Goal: Task Accomplishment & Management: Manage account settings

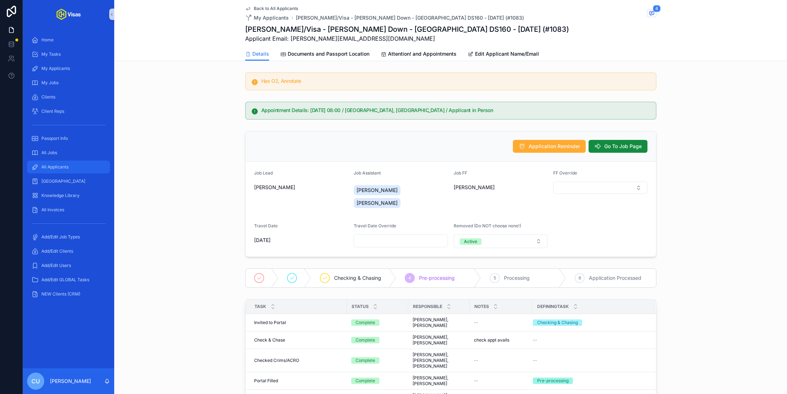
click at [56, 169] on span "All Applicants" at bounding box center [54, 167] width 27 height 6
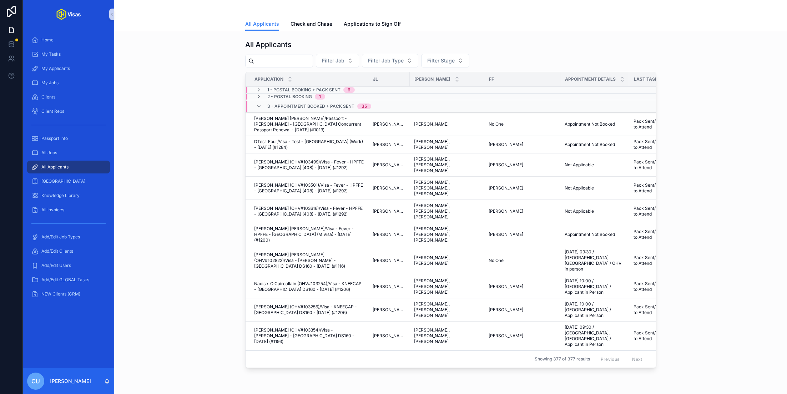
click at [291, 62] on input "scrollable content" at bounding box center [283, 61] width 59 height 10
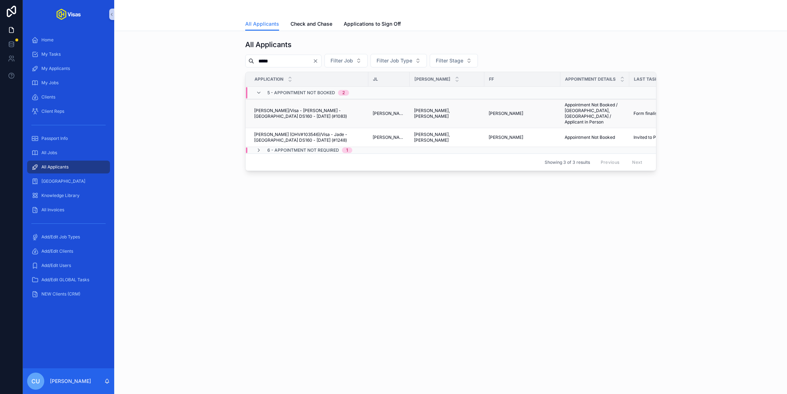
type input "*****"
click at [311, 110] on span "[PERSON_NAME]/Visa - [PERSON_NAME] - [GEOGRAPHIC_DATA] DS160 - [DATE] (#1083)" at bounding box center [309, 113] width 110 height 11
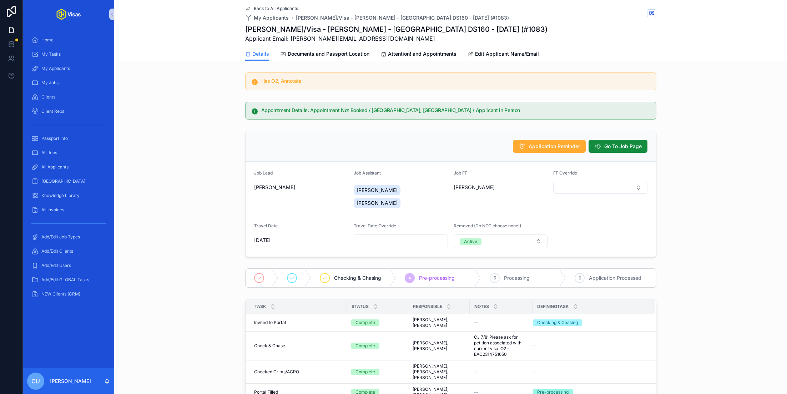
scroll to position [9, 0]
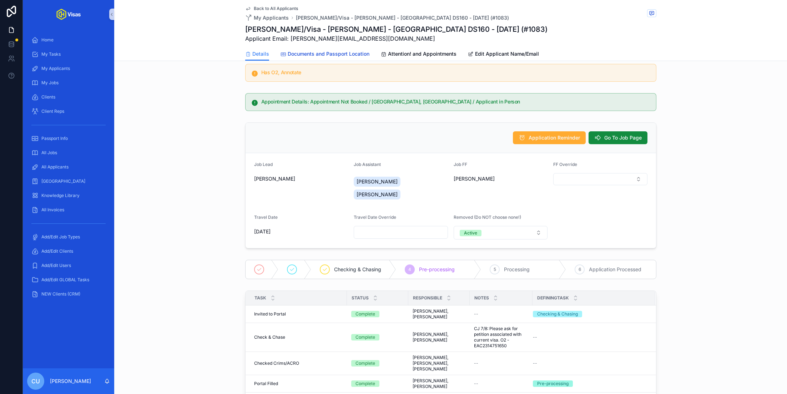
click at [308, 52] on span "Documents and Passport Location" at bounding box center [329, 53] width 82 height 7
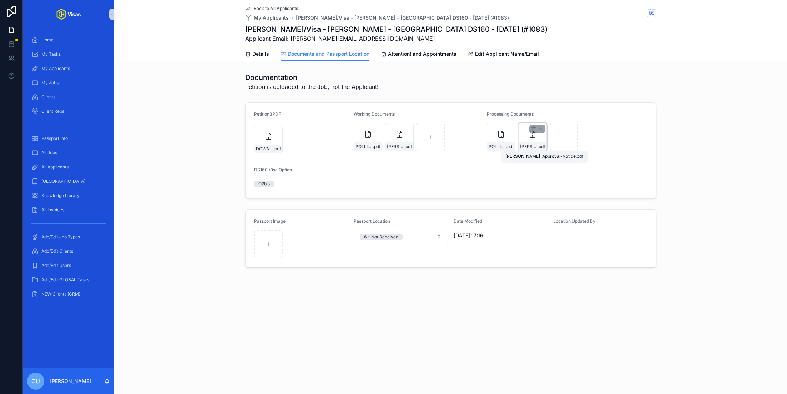
click at [526, 146] on span "[PERSON_NAME]-Approval-Notice" at bounding box center [528, 147] width 17 height 6
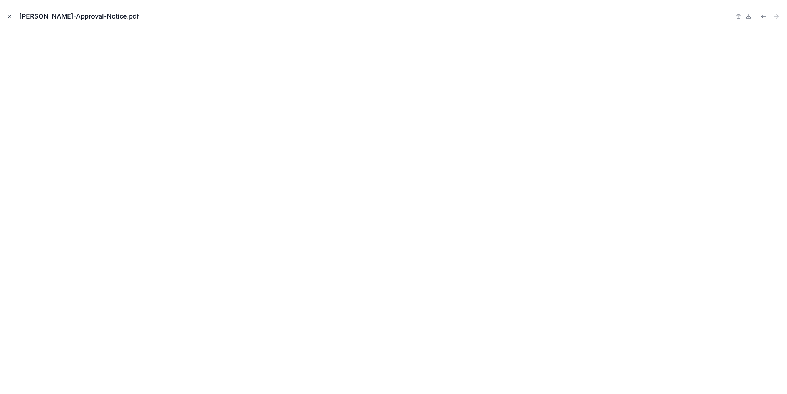
click at [11, 16] on icon "Close modal" at bounding box center [9, 16] width 5 height 5
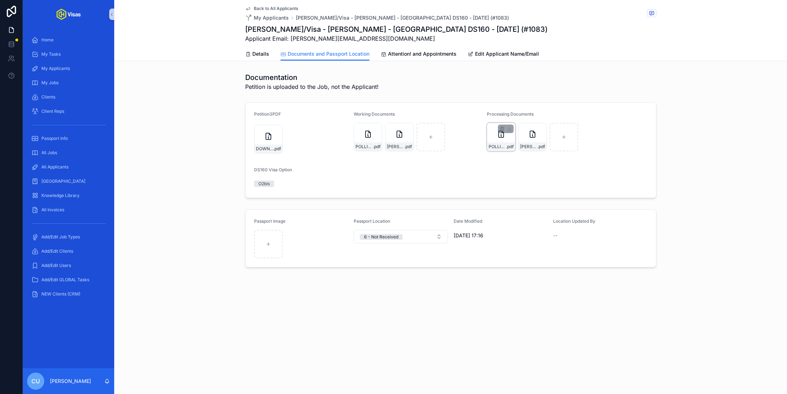
click at [491, 143] on div "POLLI-DS160-CONFIRMATION .pdf" at bounding box center [501, 146] width 28 height 9
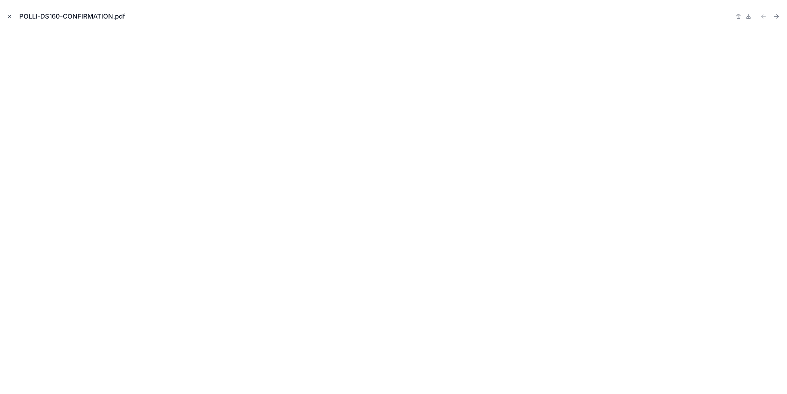
click at [10, 16] on icon "Close modal" at bounding box center [10, 16] width 2 height 2
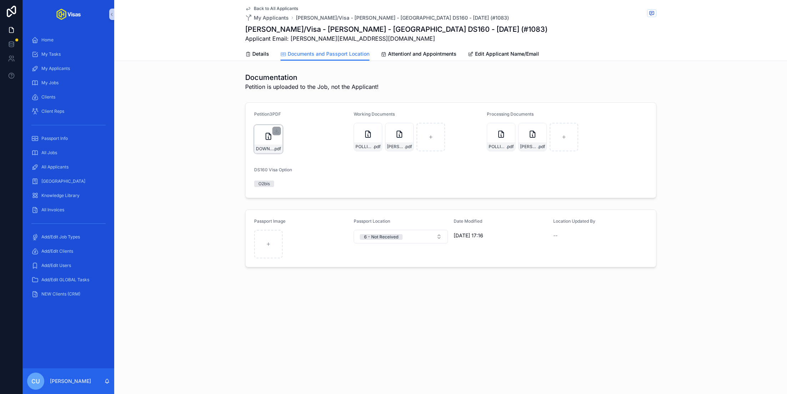
click at [266, 139] on icon "scrollable content" at bounding box center [268, 136] width 9 height 9
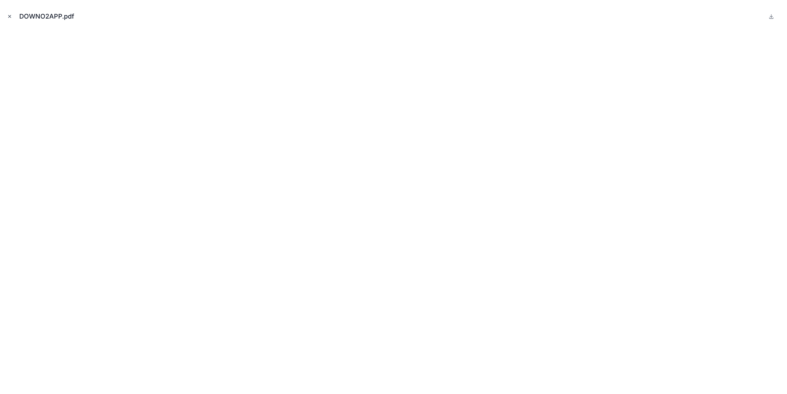
click at [9, 17] on icon "Close modal" at bounding box center [9, 16] width 5 height 5
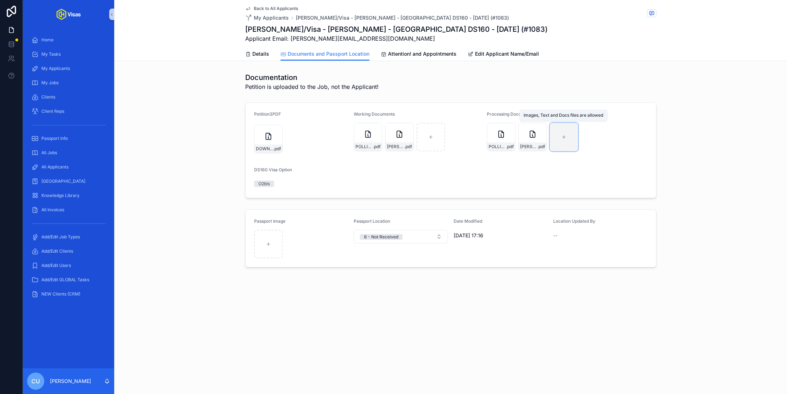
click at [566, 132] on div "scrollable content" at bounding box center [564, 137] width 29 height 29
type input "**********"
click at [404, 55] on span "Attention! and Appointments" at bounding box center [422, 53] width 69 height 7
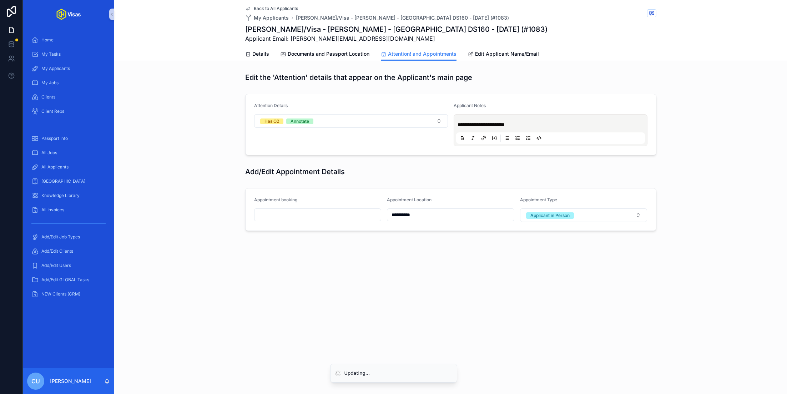
click at [301, 212] on input "scrollable content" at bounding box center [318, 215] width 127 height 10
click at [293, 289] on button "9" at bounding box center [292, 289] width 13 height 13
click at [309, 356] on input "**" at bounding box center [311, 358] width 16 height 10
click at [309, 329] on div "07" at bounding box center [311, 331] width 32 height 11
type input "**********"
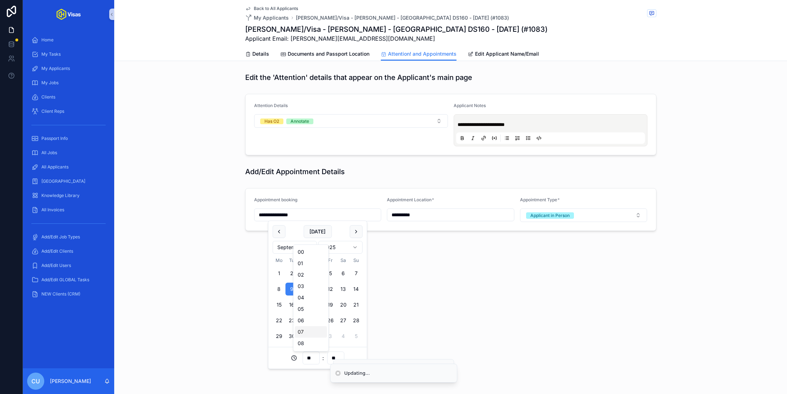
type input "**"
click at [337, 355] on div "**********" at bounding box center [393, 197] width 787 height 394
click at [318, 214] on input "**********" at bounding box center [318, 215] width 127 height 10
click at [330, 357] on input "**" at bounding box center [335, 358] width 16 height 10
click at [330, 321] on div "30" at bounding box center [336, 320] width 32 height 11
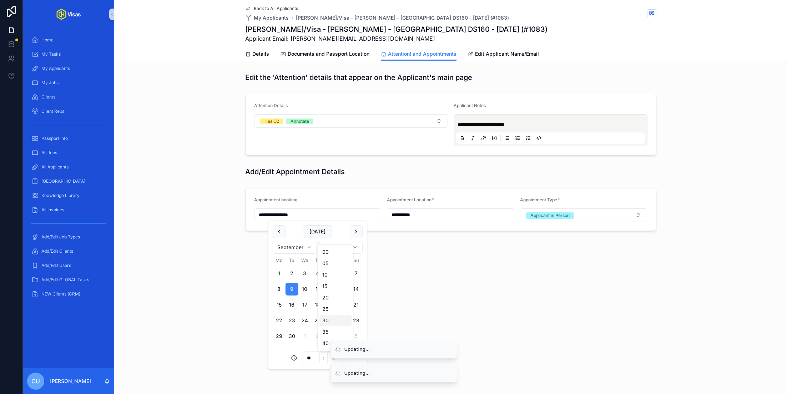
type input "**********"
type input "**"
click at [556, 285] on div "**********" at bounding box center [450, 197] width 673 height 394
type input "**********"
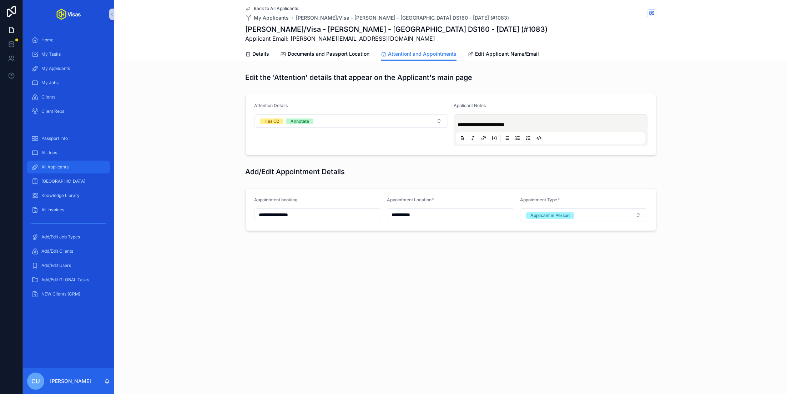
click at [75, 167] on div "All Applicants" at bounding box center [68, 166] width 74 height 11
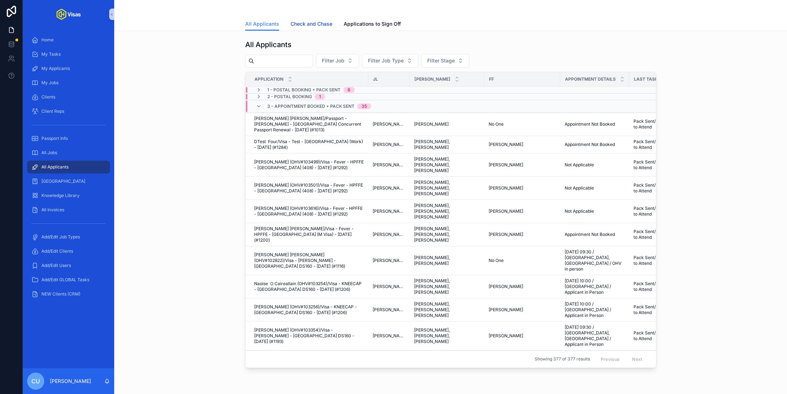
click at [325, 22] on span "Check and Chase" at bounding box center [312, 23] width 42 height 7
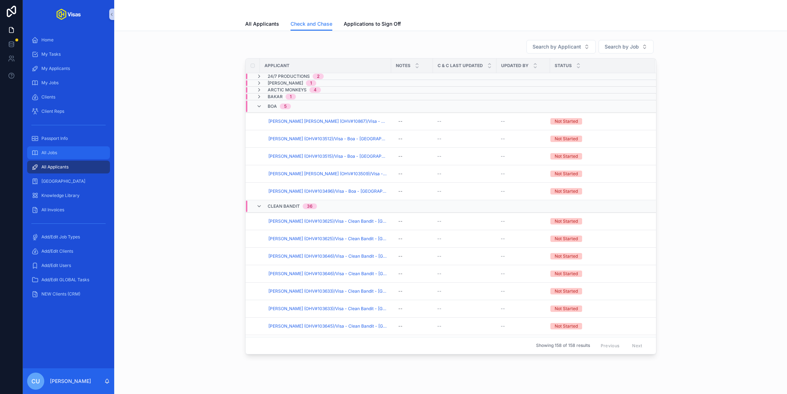
click at [61, 159] on link "All Jobs" at bounding box center [68, 152] width 83 height 13
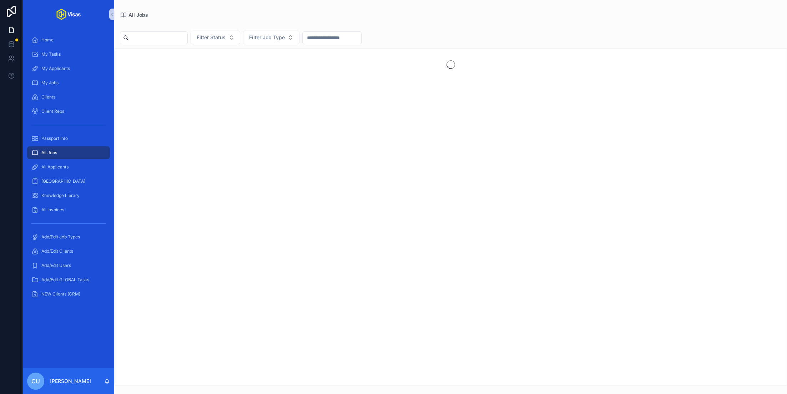
click at [167, 38] on input "scrollable content" at bounding box center [158, 38] width 59 height 10
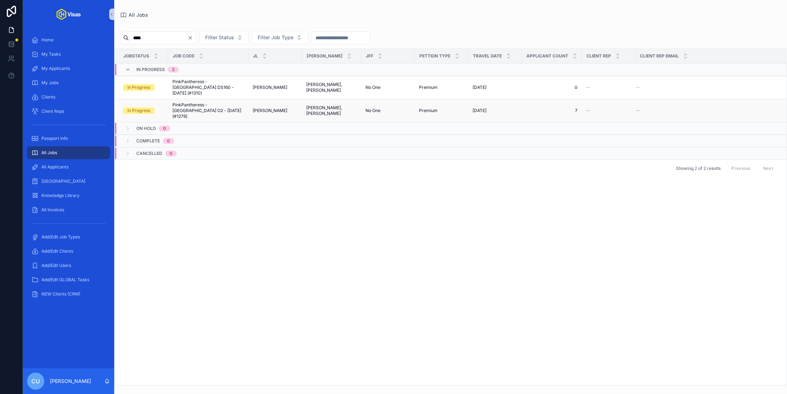
type input "****"
click at [219, 102] on span "PinkPantheress - [GEOGRAPHIC_DATA] O2 - [DATE] (#1276)" at bounding box center [208, 110] width 72 height 17
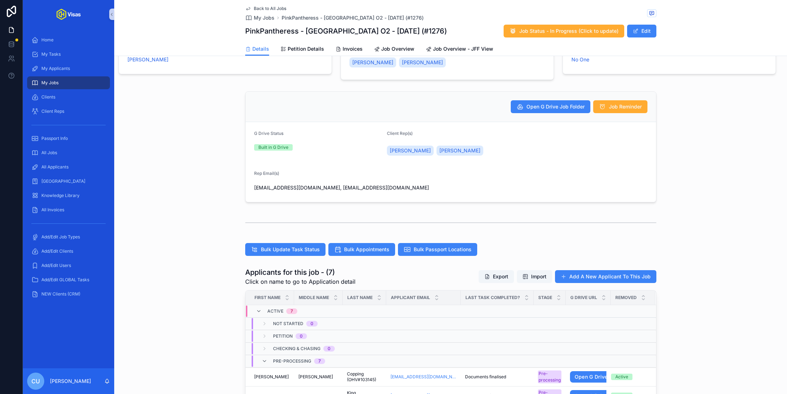
scroll to position [89, 0]
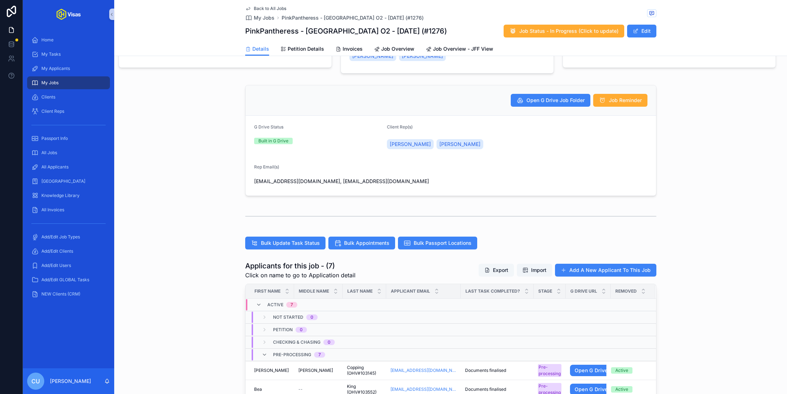
click at [500, 274] on button "Export" at bounding box center [496, 270] width 35 height 13
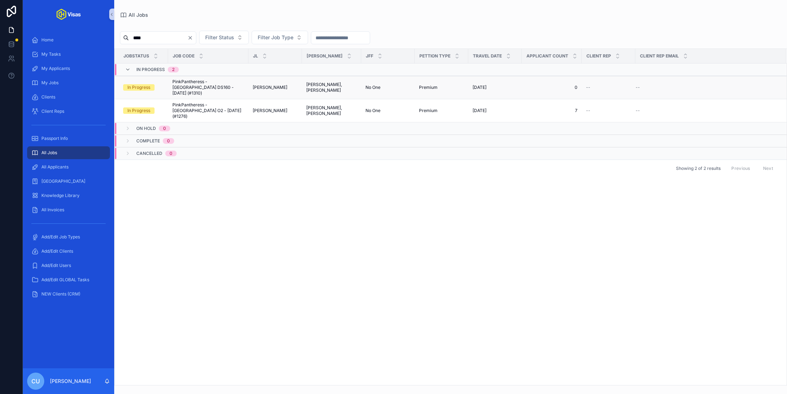
click at [196, 80] on span "PinkPantheress - [GEOGRAPHIC_DATA] DS160 - [DATE] (#1310)" at bounding box center [208, 87] width 72 height 17
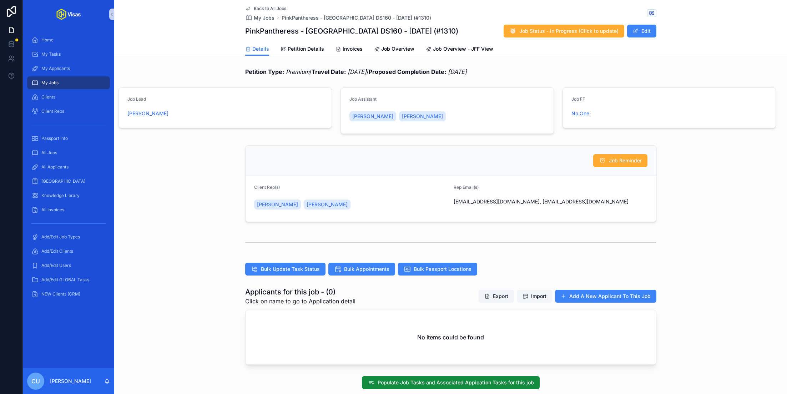
click at [529, 296] on span "Import" at bounding box center [535, 296] width 24 height 7
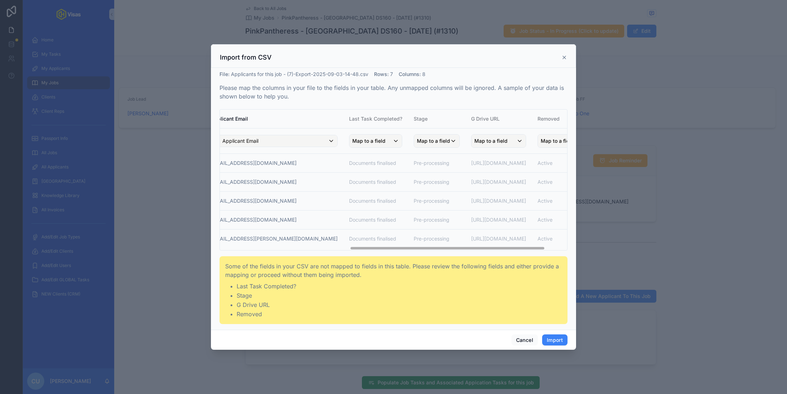
scroll to position [0, 234]
click at [520, 340] on button "Cancel" at bounding box center [525, 340] width 26 height 11
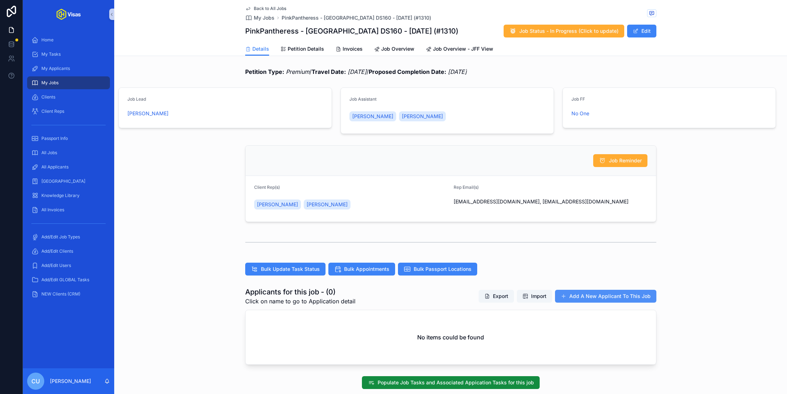
click at [584, 296] on button "Add A New Applicant To This Job" at bounding box center [605, 296] width 101 height 13
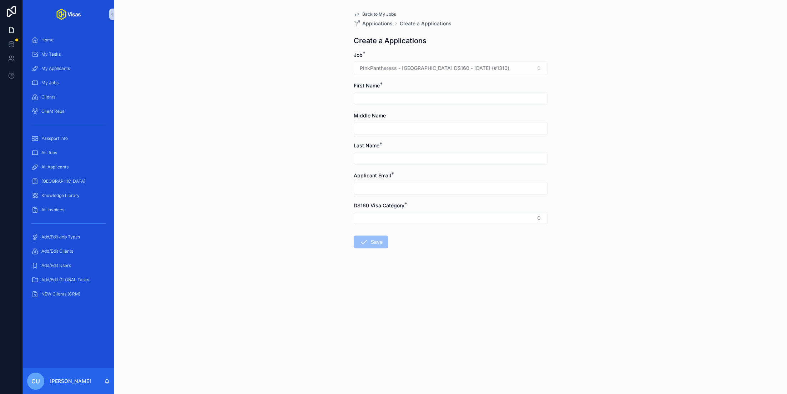
click at [374, 15] on span "Back to My Jobs" at bounding box center [379, 14] width 34 height 6
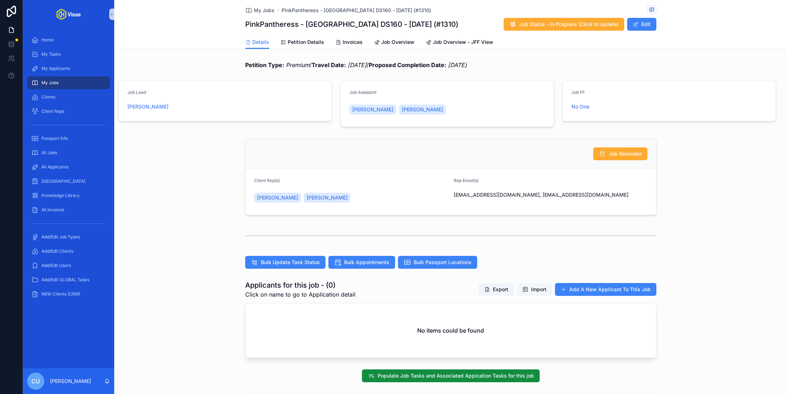
click at [538, 290] on span "Import" at bounding box center [538, 289] width 15 height 7
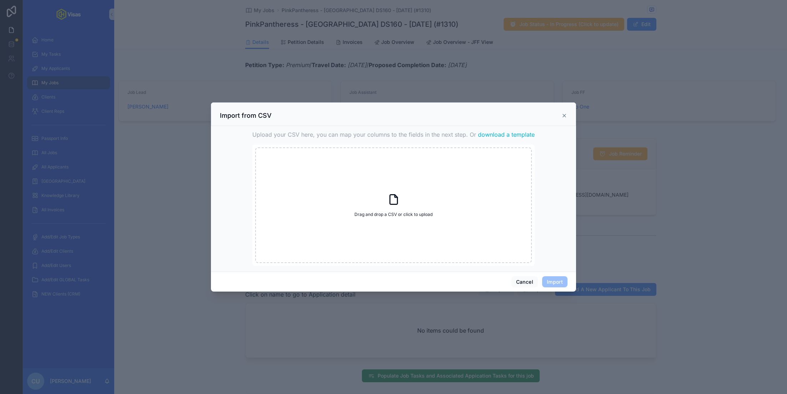
click at [504, 136] on span "download a template" at bounding box center [506, 134] width 57 height 9
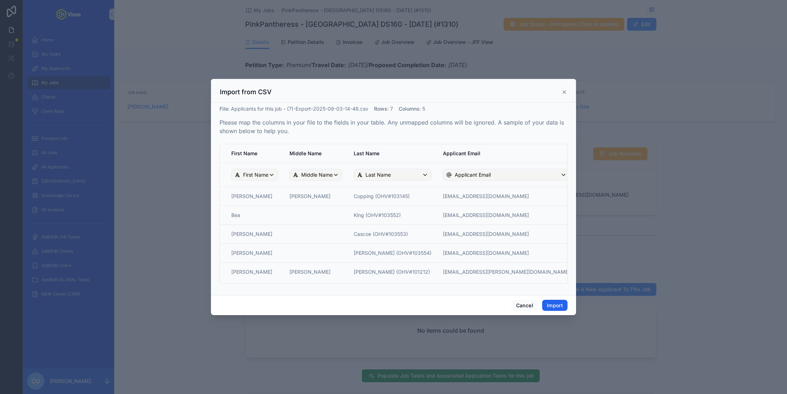
click at [556, 305] on button "Import" at bounding box center [554, 305] width 25 height 11
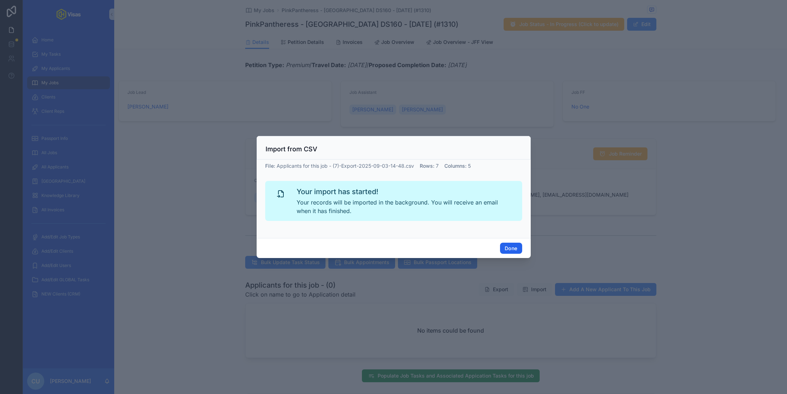
click at [506, 247] on button "Done" at bounding box center [511, 248] width 22 height 11
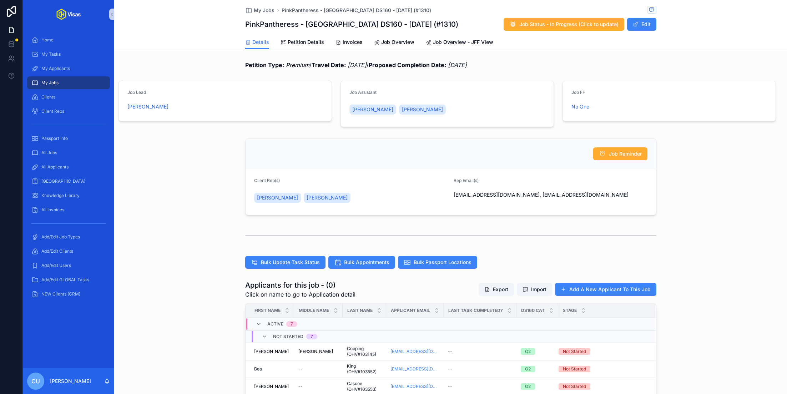
click at [334, 27] on h1 "PinkPantheress - [GEOGRAPHIC_DATA] DS160 - [DATE] (#1310)" at bounding box center [351, 24] width 213 height 10
copy h1 "PinkPantheress - [GEOGRAPHIC_DATA] DS160 - [DATE] (#1310)"
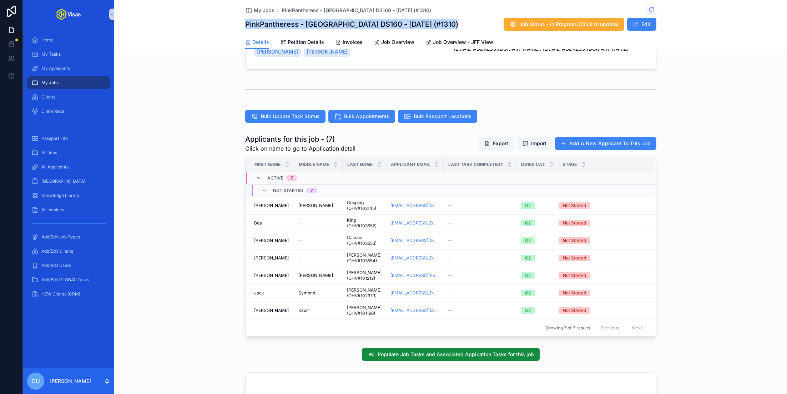
scroll to position [149, 0]
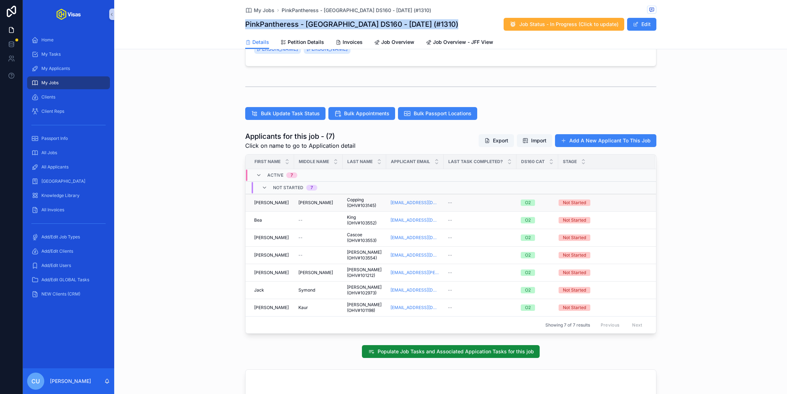
click at [481, 205] on td "--" at bounding box center [480, 202] width 73 height 17
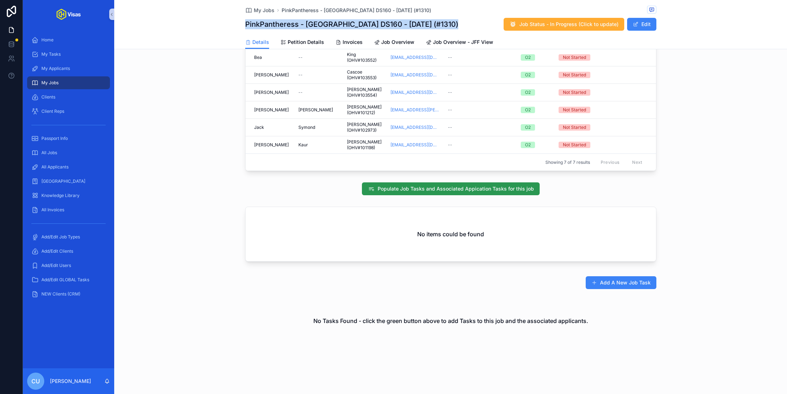
click at [414, 185] on span "Populate Job Tasks and Associated Appication Tasks for this job" at bounding box center [456, 188] width 156 height 7
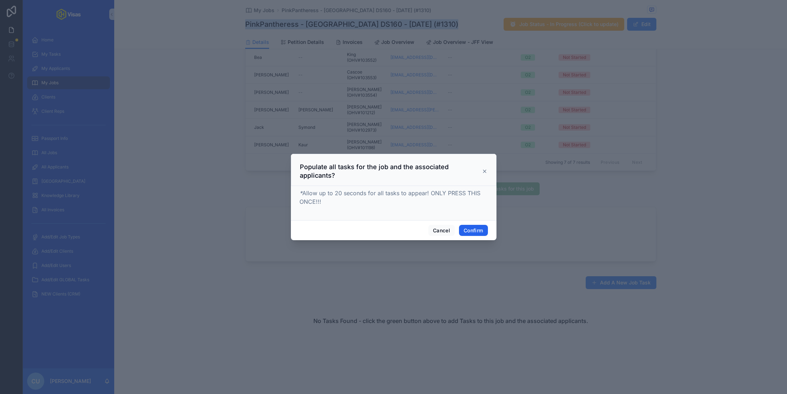
click at [474, 229] on button "Confirm" at bounding box center [473, 230] width 29 height 11
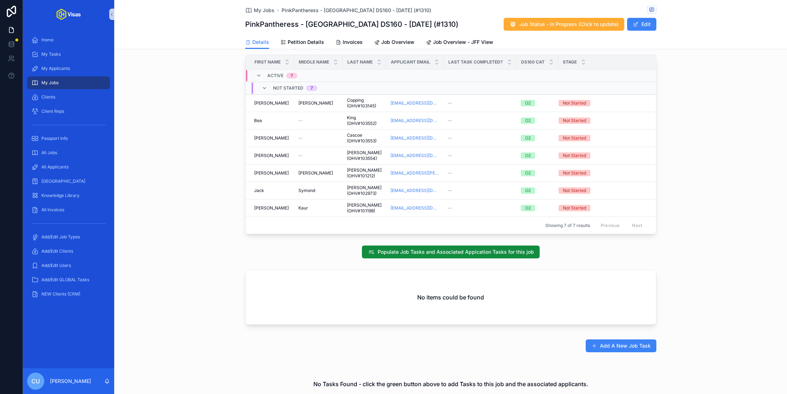
click at [210, 200] on div "Applicants for this job - (7) Click on name to go to Application detail Export …" at bounding box center [450, 133] width 673 height 208
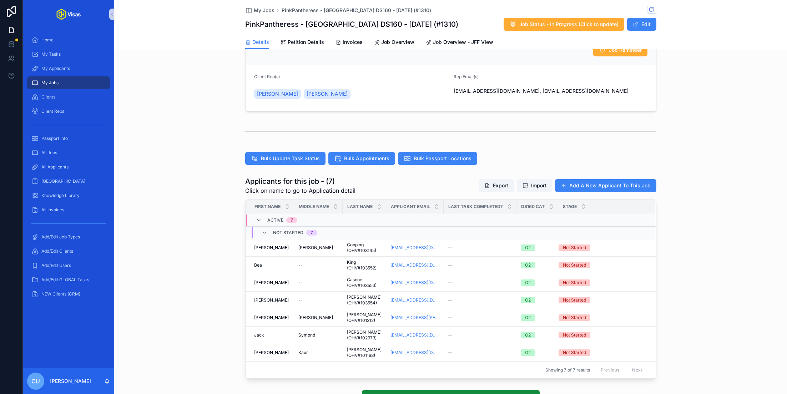
scroll to position [103, 0]
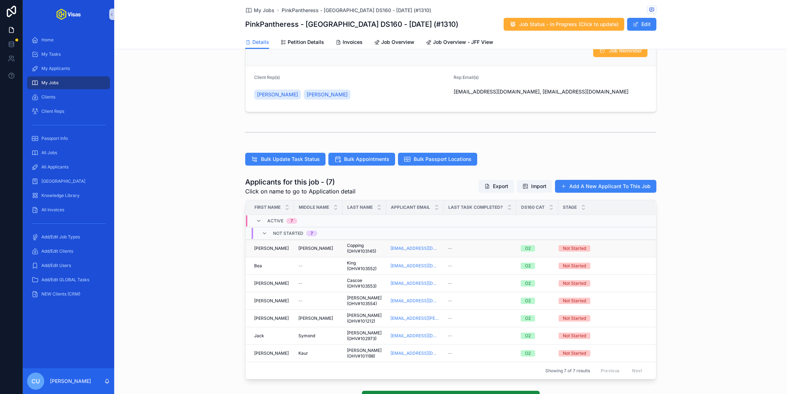
click at [330, 250] on div "[PERSON_NAME]" at bounding box center [319, 249] width 40 height 6
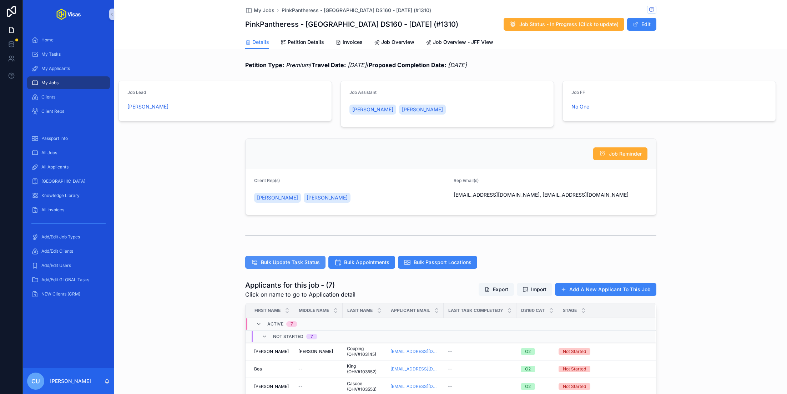
click at [294, 265] on span "Bulk Update Task Status" at bounding box center [290, 262] width 59 height 7
click at [642, 22] on button "Edit" at bounding box center [641, 24] width 29 height 13
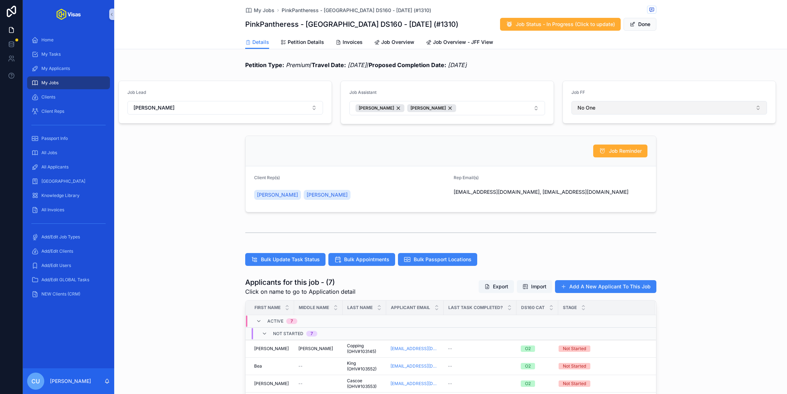
click at [625, 107] on button "No One" at bounding box center [670, 108] width 196 height 14
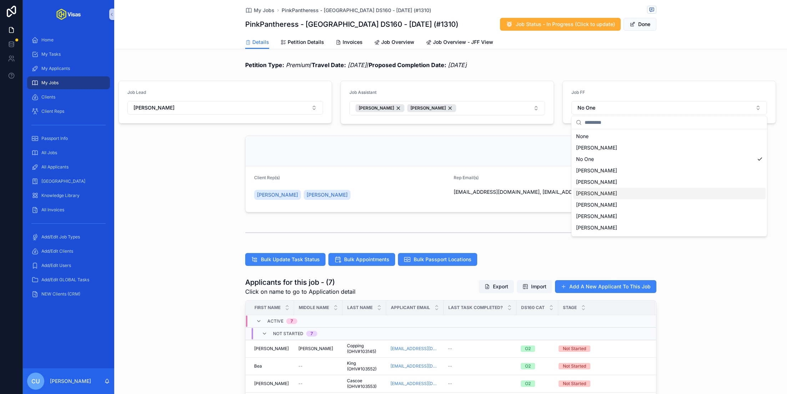
click at [626, 193] on div "[PERSON_NAME]" at bounding box center [670, 193] width 192 height 11
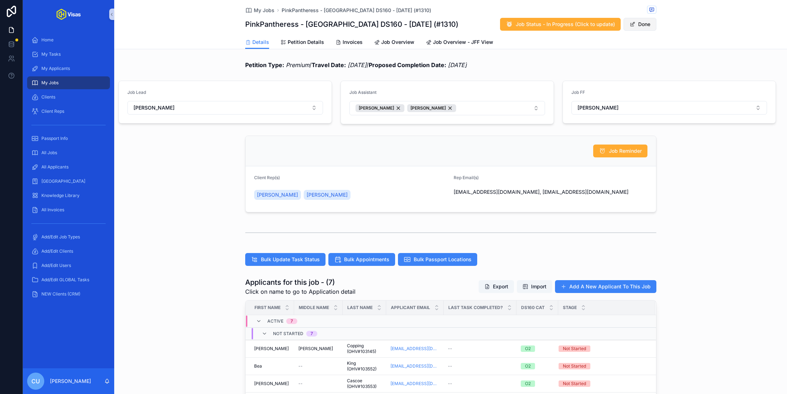
click at [639, 23] on button "Done" at bounding box center [640, 24] width 33 height 13
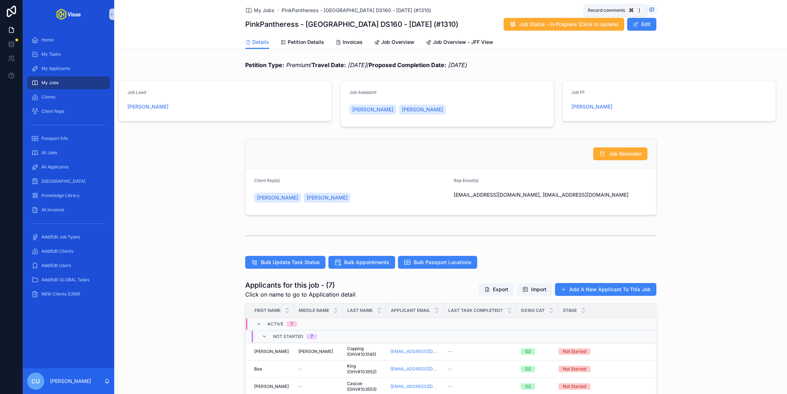
click at [649, 9] on icon "scrollable content" at bounding box center [652, 10] width 6 height 6
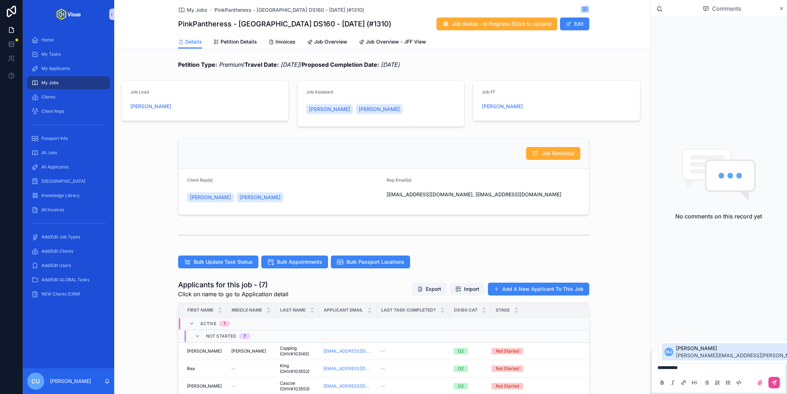
click at [696, 352] on span "[PERSON_NAME]" at bounding box center [760, 348] width 168 height 7
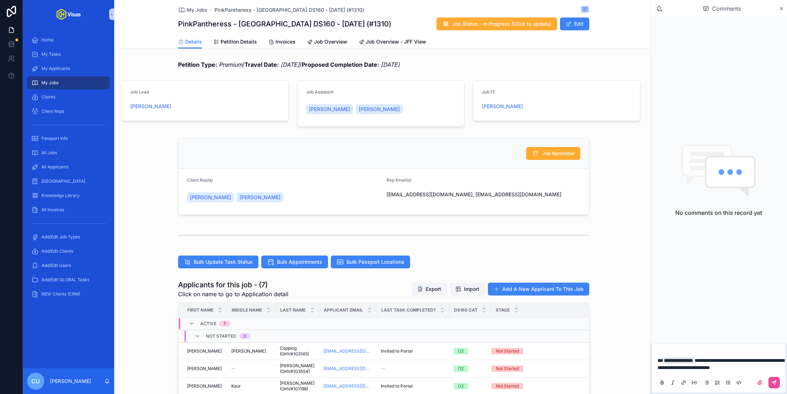
click at [712, 366] on span "**********" at bounding box center [721, 364] width 127 height 12
click at [763, 367] on p "**********" at bounding box center [720, 364] width 125 height 14
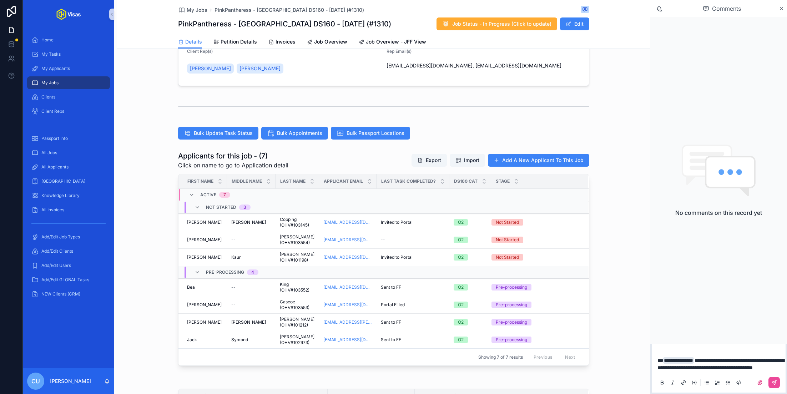
scroll to position [130, 0]
click at [780, 361] on span "**********" at bounding box center [721, 364] width 127 height 12
click at [777, 381] on icon "scrollable content" at bounding box center [775, 383] width 6 height 6
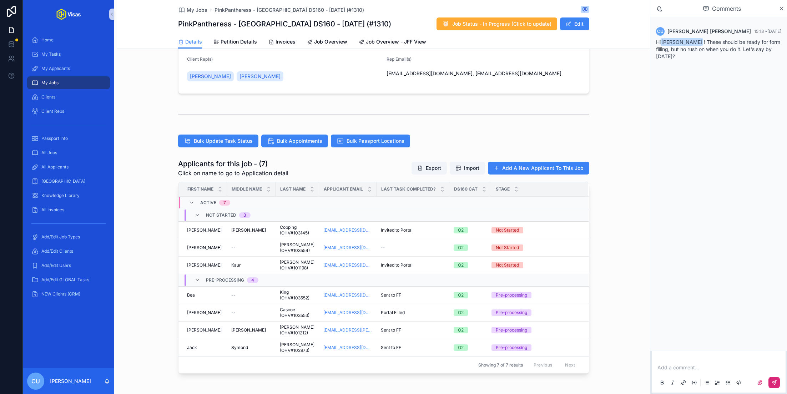
scroll to position [120, 0]
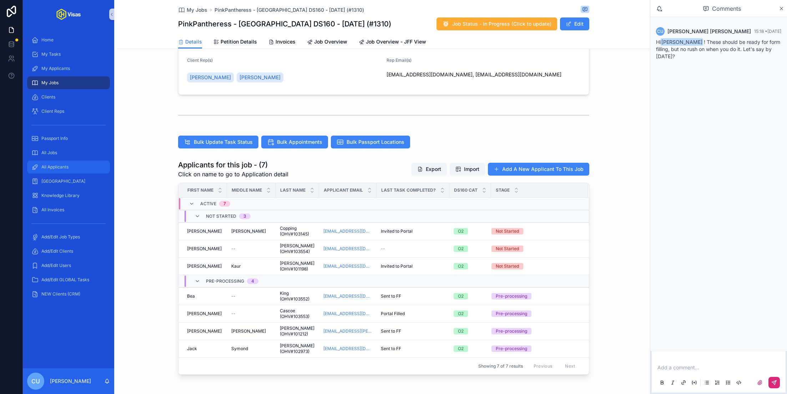
click at [62, 161] on div "All Applicants" at bounding box center [68, 166] width 74 height 11
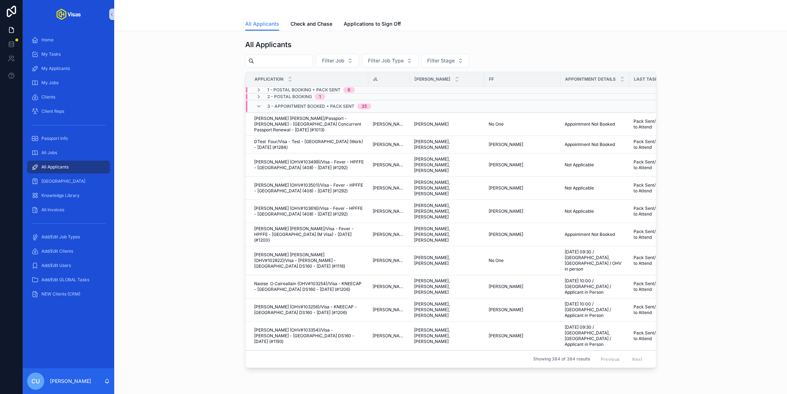
click at [302, 62] on input "scrollable content" at bounding box center [283, 61] width 59 height 10
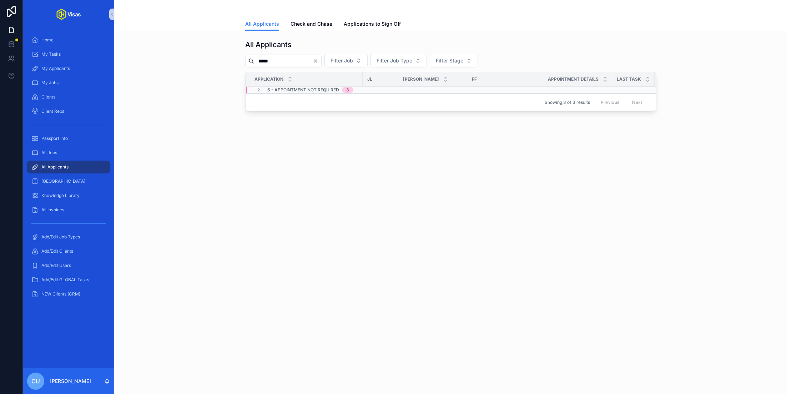
type input "*****"
click at [317, 87] on span "6 - Appointment Not Required" at bounding box center [303, 90] width 72 height 6
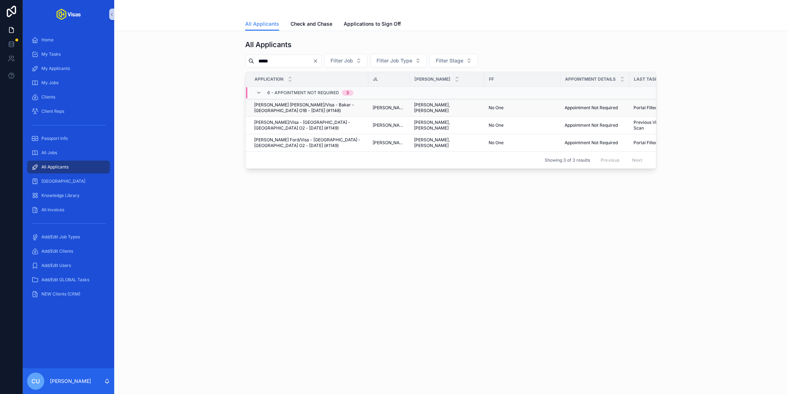
click at [310, 105] on span "[PERSON_NAME] [PERSON_NAME]/Visa - Bakar - [GEOGRAPHIC_DATA] O1B - [DATE] (#114…" at bounding box center [309, 107] width 110 height 11
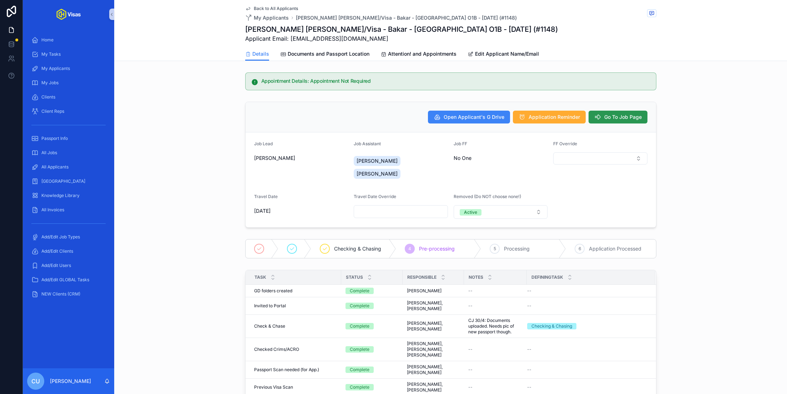
click at [619, 121] on button "Go To Job Page" at bounding box center [618, 117] width 59 height 13
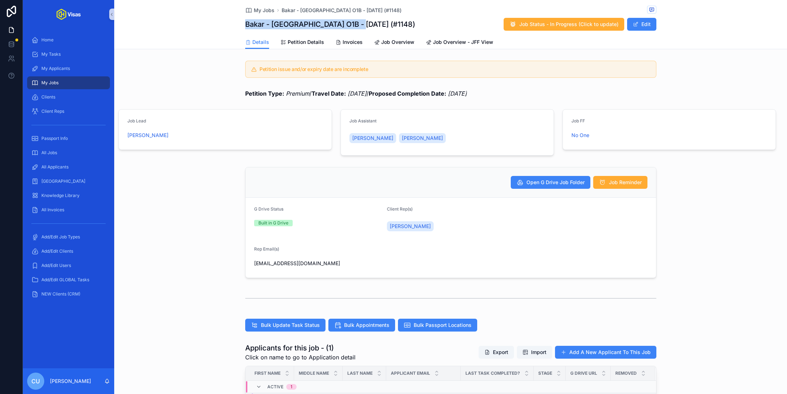
drag, startPoint x: 369, startPoint y: 26, endPoint x: 246, endPoint y: 26, distance: 123.6
click at [246, 26] on div "Bakar - [GEOGRAPHIC_DATA] O1B - [DATE] (#1148) Job Status - In Progress (Click …" at bounding box center [450, 24] width 411 height 14
copy h1 "Bakar - [GEOGRAPHIC_DATA] O1B - [DATE] (#1148)"
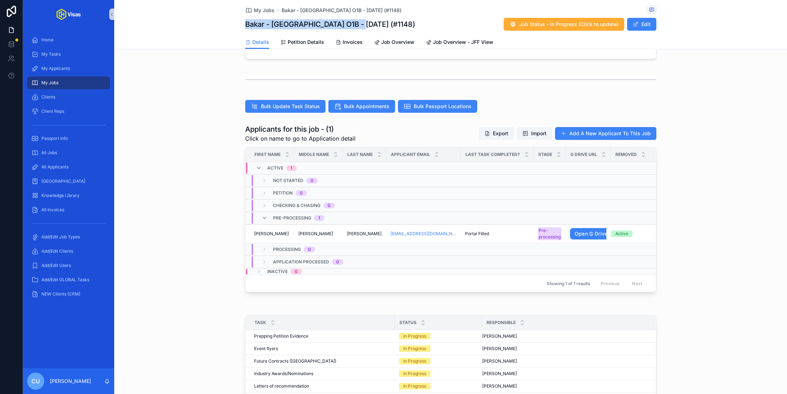
scroll to position [221, 0]
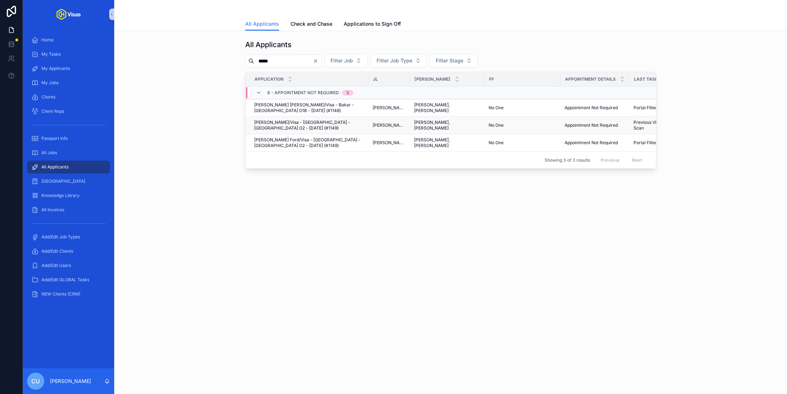
click at [291, 125] on span "[PERSON_NAME]/Visa - [GEOGRAPHIC_DATA] - [GEOGRAPHIC_DATA] O2 - [DATE] (#1149)" at bounding box center [309, 125] width 110 height 11
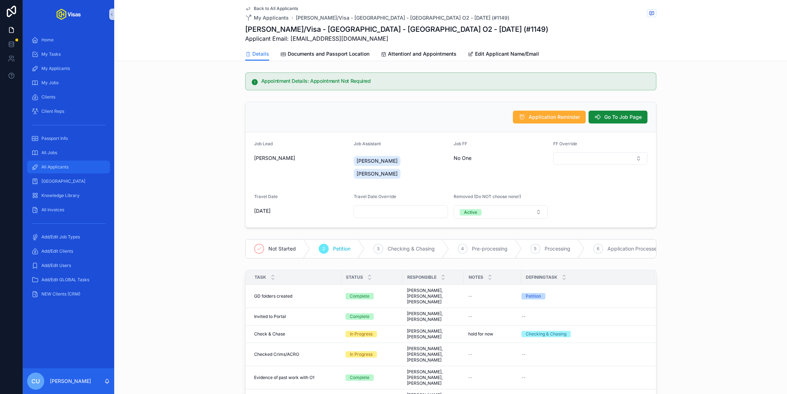
click at [75, 162] on div "All Applicants" at bounding box center [68, 166] width 74 height 11
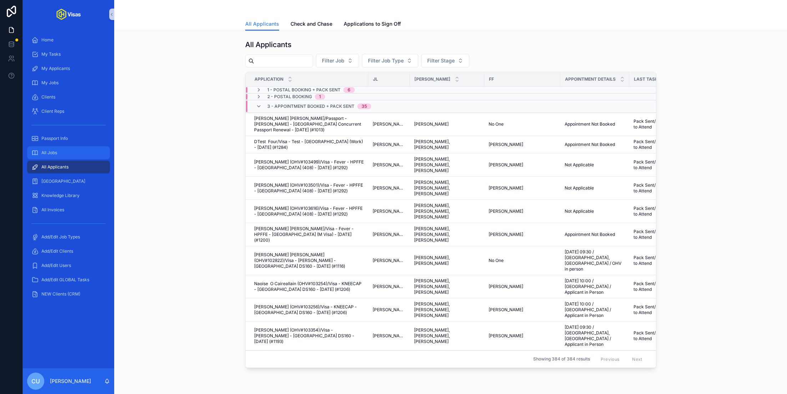
click at [68, 154] on div "All Jobs" at bounding box center [68, 152] width 74 height 11
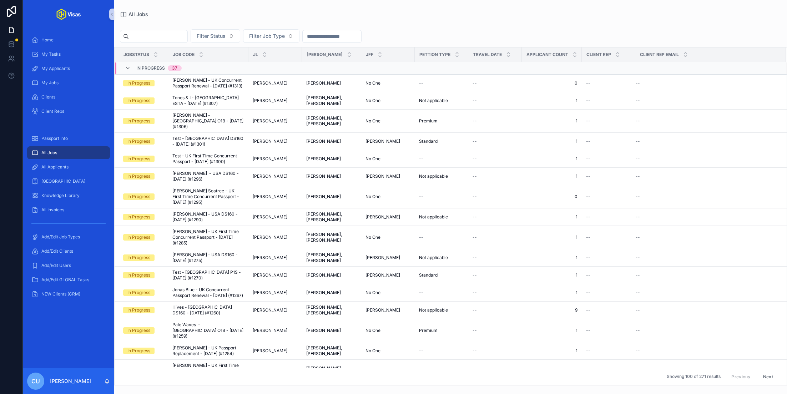
click at [169, 35] on input "scrollable content" at bounding box center [158, 36] width 59 height 10
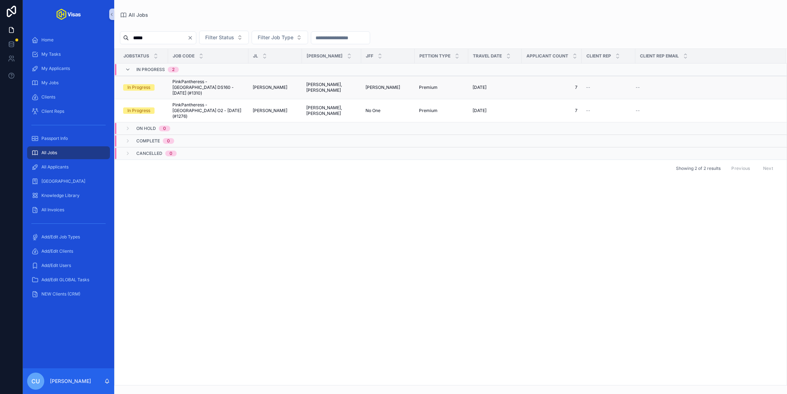
type input "*****"
click at [216, 82] on span "PinkPantheress - [GEOGRAPHIC_DATA] DS160 - [DATE] (#1310)" at bounding box center [208, 87] width 72 height 17
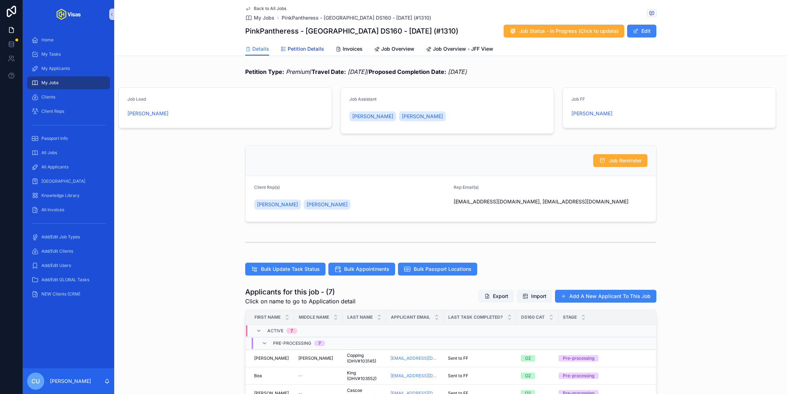
click at [302, 48] on span "Petition Details" at bounding box center [306, 48] width 36 height 7
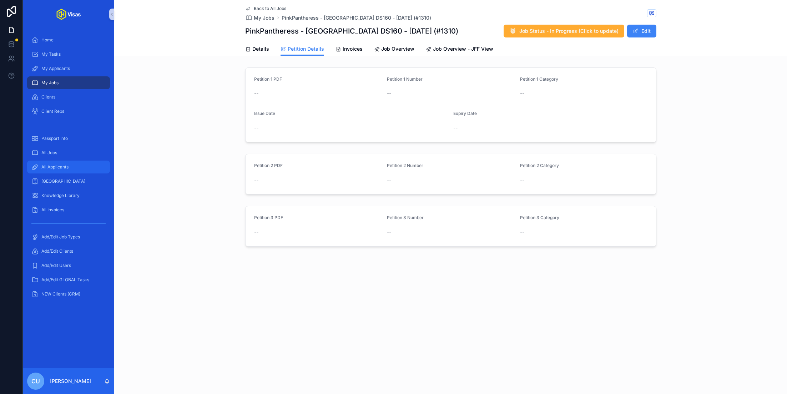
click at [72, 167] on div "All Applicants" at bounding box center [68, 166] width 74 height 11
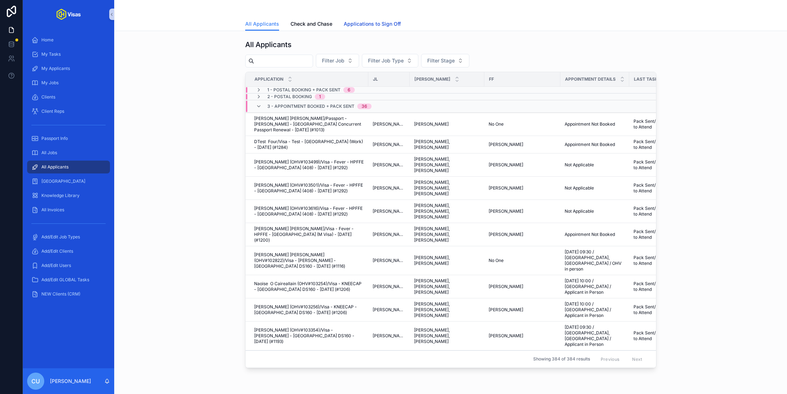
click at [363, 27] on span "Applications to Sign Off" at bounding box center [372, 23] width 57 height 7
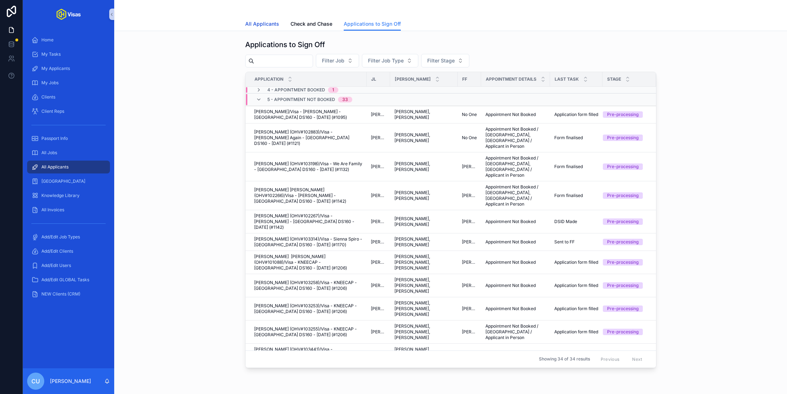
click at [267, 24] on span "All Applicants" at bounding box center [262, 23] width 34 height 7
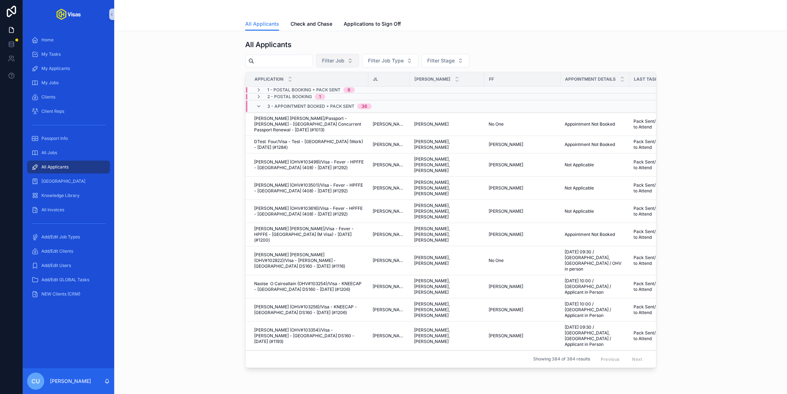
click at [345, 63] on span "Filter Job" at bounding box center [333, 60] width 22 height 7
type input "*****"
click at [337, 90] on span "[PERSON_NAME] - [GEOGRAPHIC_DATA] DS160 - [DATE] (#1083)" at bounding box center [339, 89] width 71 height 7
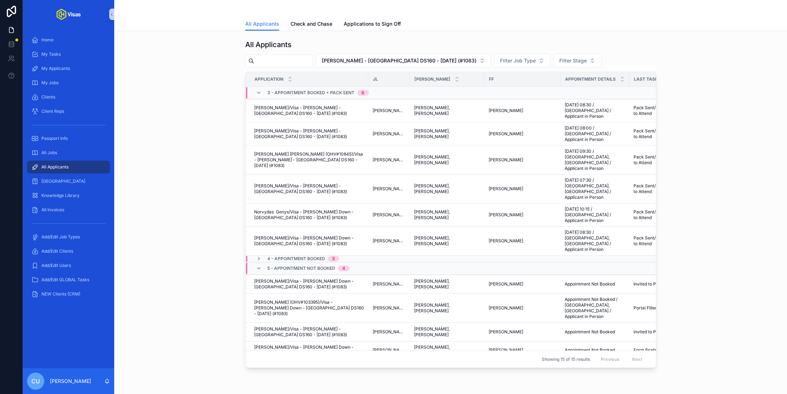
click at [306, 256] on span "4 - Appointment Booked" at bounding box center [296, 259] width 58 height 6
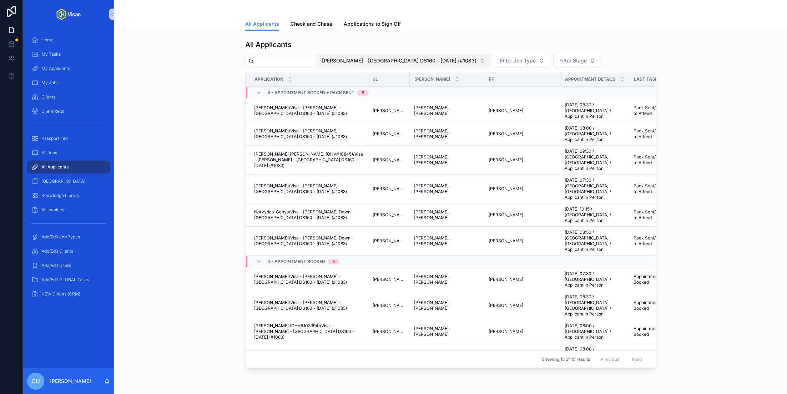
click at [434, 59] on span "[PERSON_NAME] - [GEOGRAPHIC_DATA] DS160 - [DATE] (#1083)" at bounding box center [399, 60] width 155 height 7
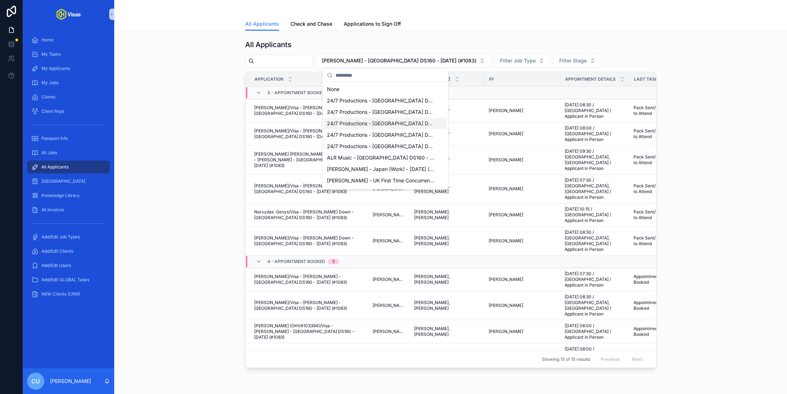
click at [181, 203] on div "All Applicants [PERSON_NAME] - [GEOGRAPHIC_DATA] DS160 - [DATE] (#1083) Filter …" at bounding box center [451, 204] width 662 height 334
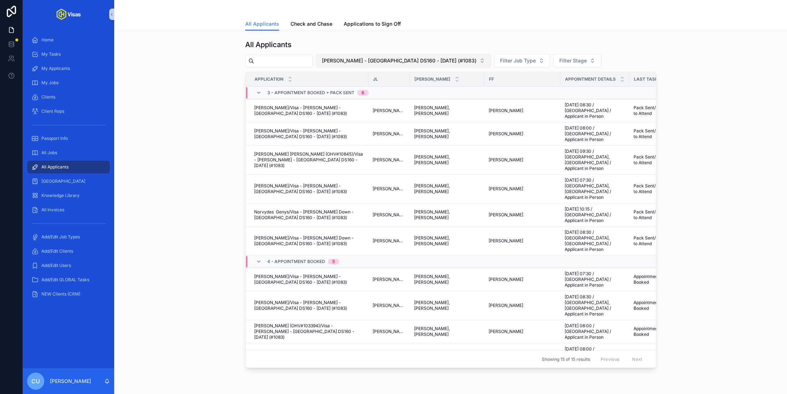
click at [392, 56] on button "[PERSON_NAME] - [GEOGRAPHIC_DATA] DS160 - [DATE] (#1083)" at bounding box center [403, 61] width 175 height 14
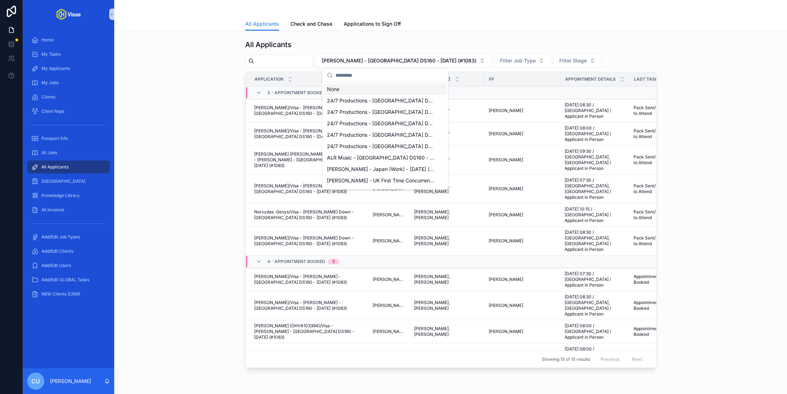
click at [355, 86] on div "None" at bounding box center [385, 89] width 122 height 11
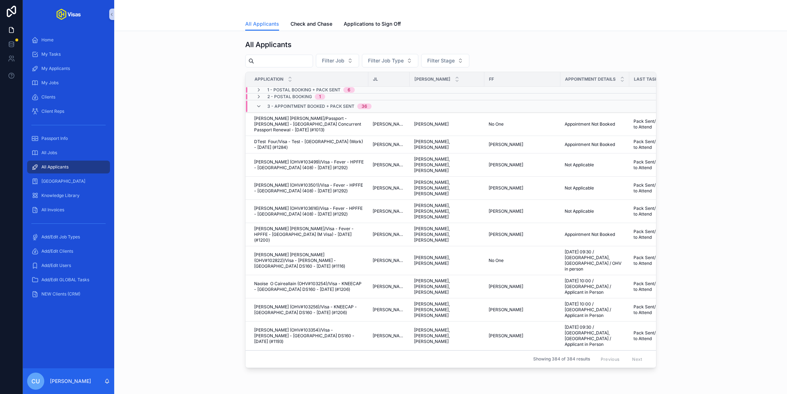
click at [219, 174] on div "All Applicants Filter Job Filter Job Type Filter Stage Application JL JA FF App…" at bounding box center [451, 204] width 662 height 334
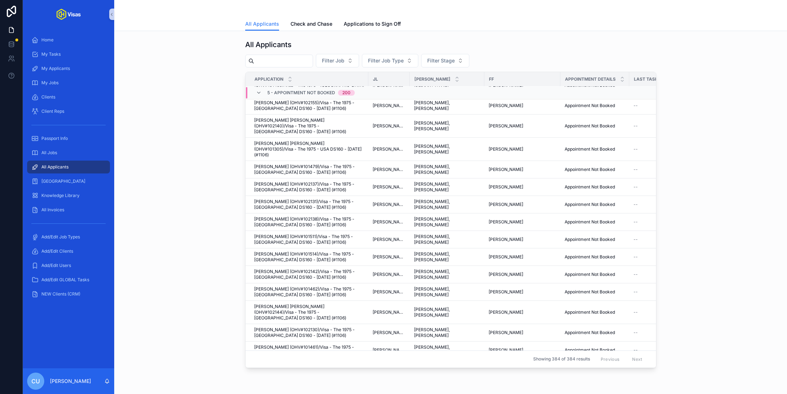
scroll to position [1236, 0]
click at [62, 157] on div "All Jobs" at bounding box center [68, 152] width 74 height 11
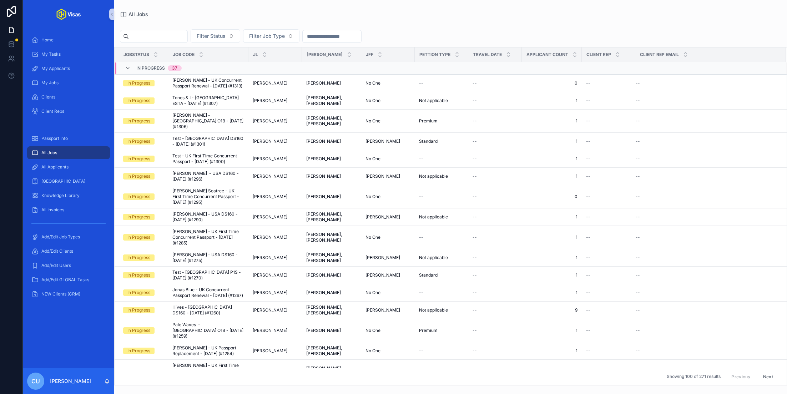
click at [177, 35] on input "scrollable content" at bounding box center [158, 36] width 59 height 10
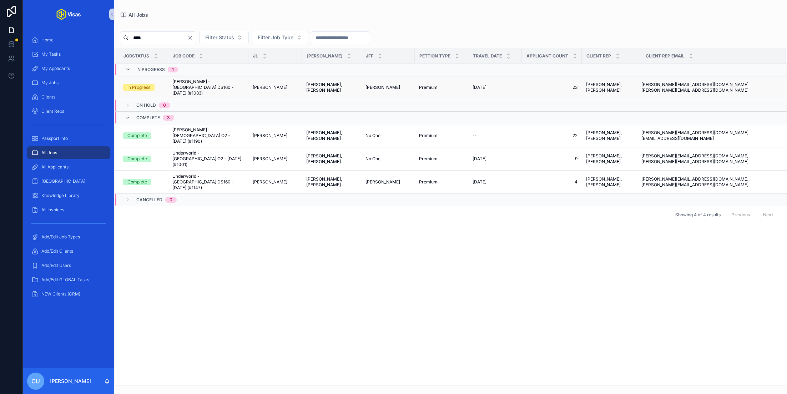
type input "****"
click at [195, 90] on span "[PERSON_NAME] - [GEOGRAPHIC_DATA] DS160 - [DATE] (#1083)" at bounding box center [208, 87] width 72 height 17
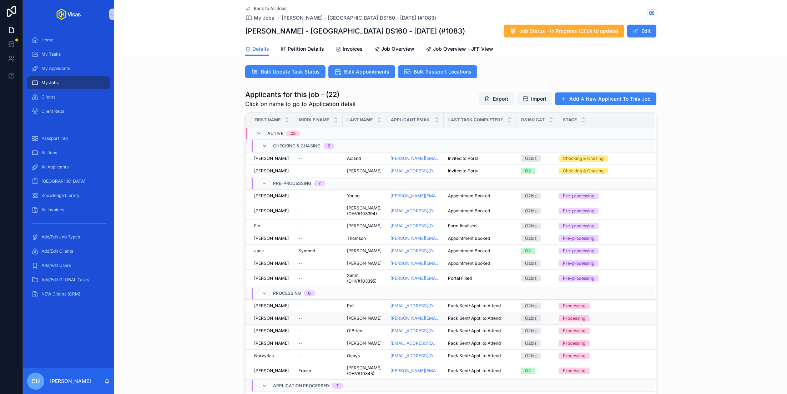
scroll to position [209, 0]
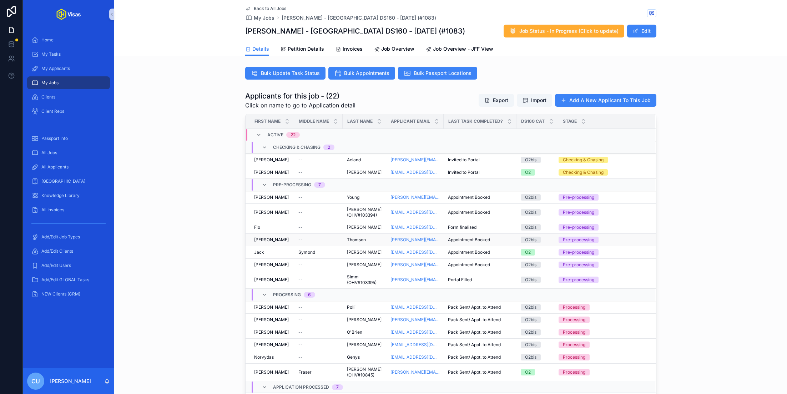
click at [284, 237] on div "[PERSON_NAME]" at bounding box center [272, 240] width 36 height 6
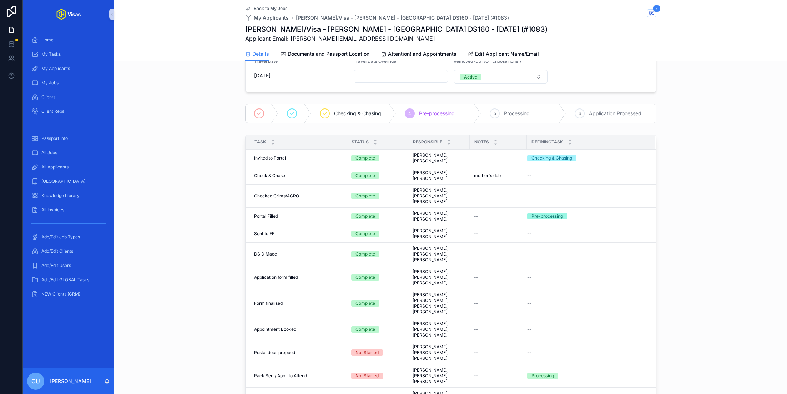
scroll to position [170, 0]
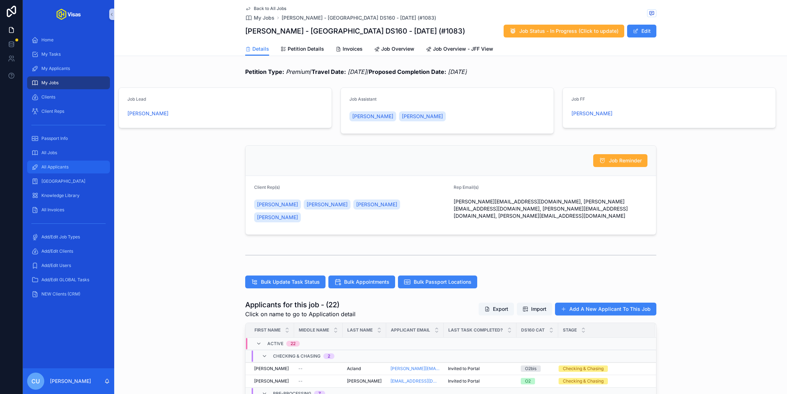
click at [65, 168] on span "All Applicants" at bounding box center [54, 167] width 27 height 6
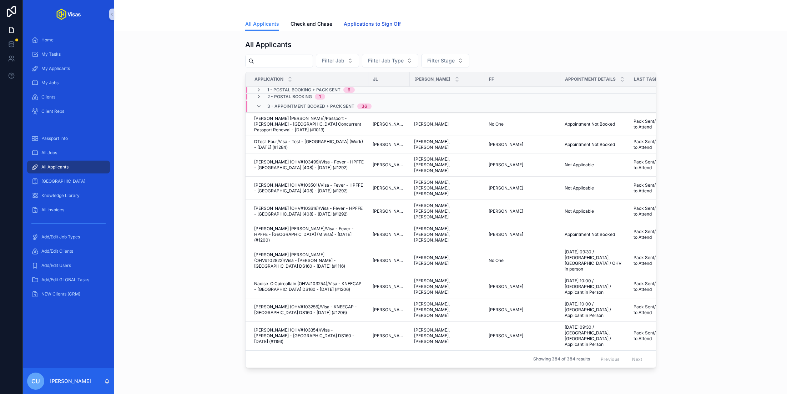
click at [378, 26] on span "Applications to Sign Off" at bounding box center [372, 23] width 57 height 7
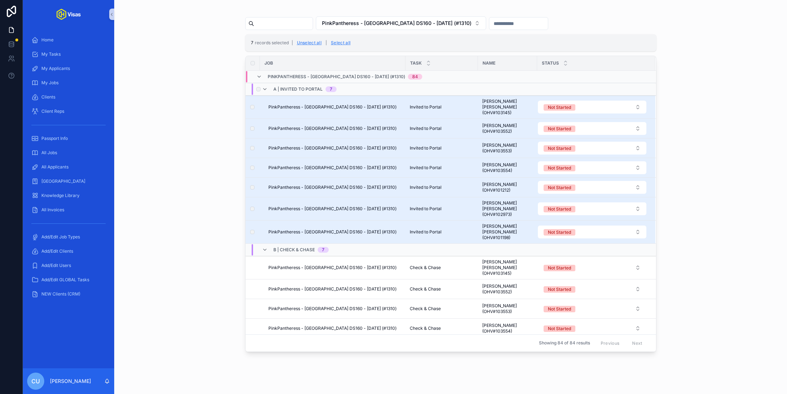
click at [271, 87] on div "A | Invited to Portal 7" at bounding box center [299, 89] width 75 height 11
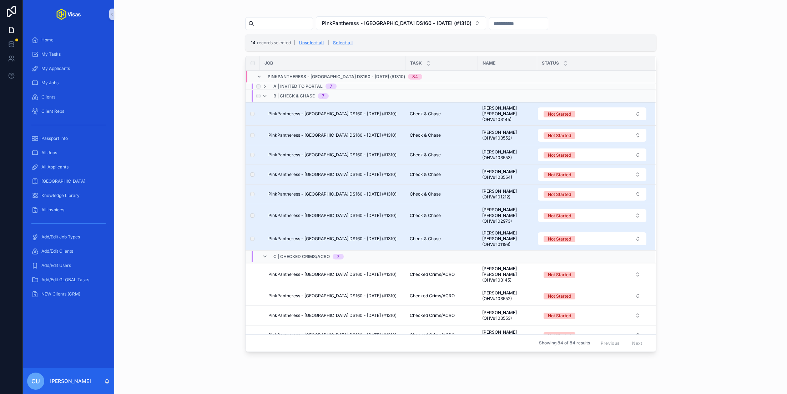
click at [283, 94] on span "B | Check & Chase" at bounding box center [294, 96] width 41 height 6
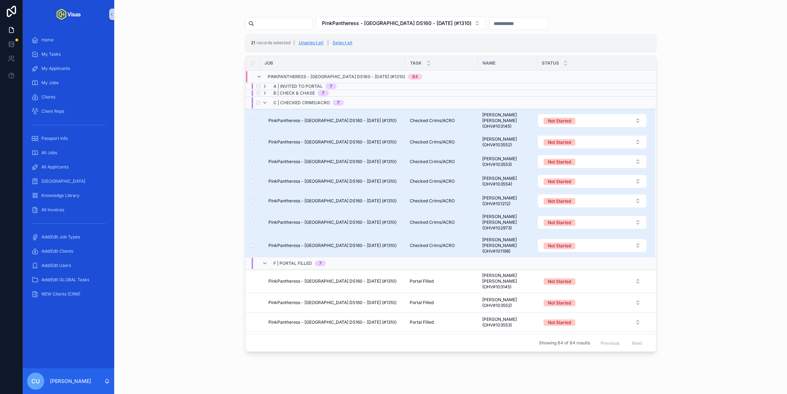
click at [289, 101] on span "C | Checked Crims/ACRO" at bounding box center [302, 103] width 56 height 6
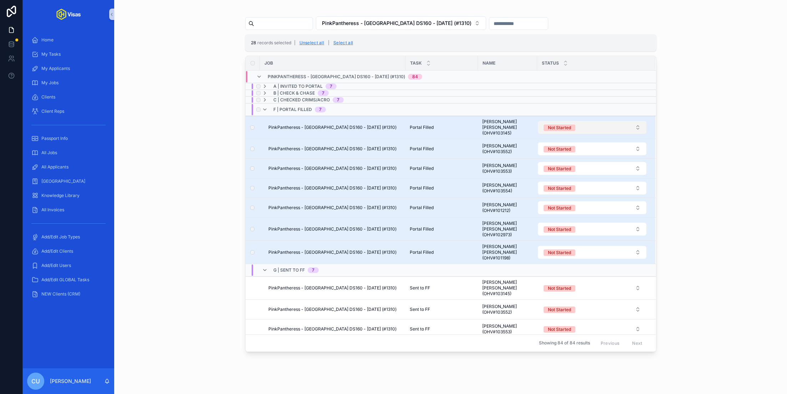
click at [590, 124] on button "Not Started" at bounding box center [592, 127] width 109 height 13
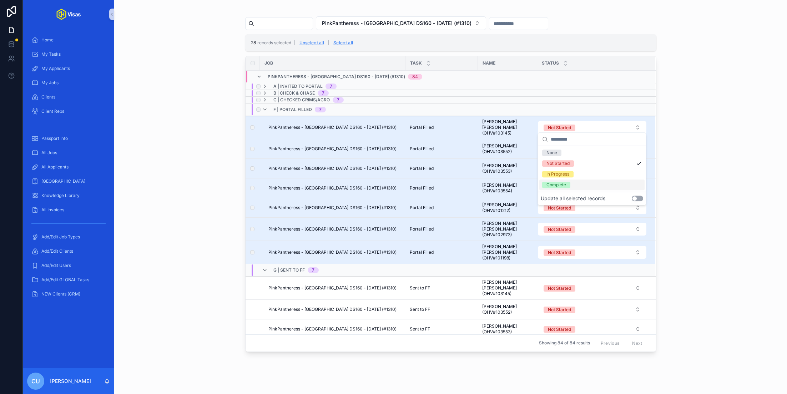
click at [639, 200] on button "Use setting" at bounding box center [637, 199] width 11 height 6
click at [681, 180] on div "PinkPantheress - USA DS160 - Sep/25 (#1310) 28 records selected | Unselect all …" at bounding box center [451, 180] width 662 height 349
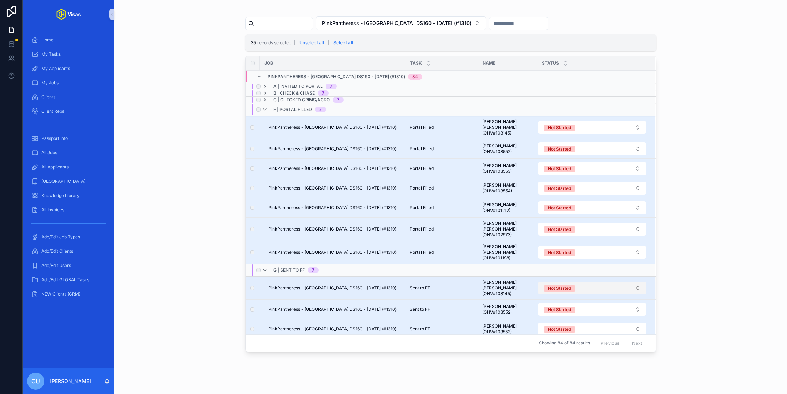
click at [585, 282] on button "Not Started" at bounding box center [592, 288] width 109 height 13
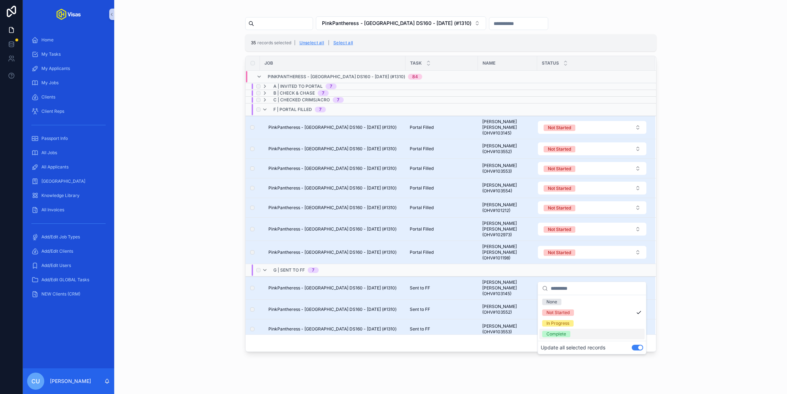
click at [585, 334] on div "Complete" at bounding box center [592, 334] width 105 height 11
